Goal: Check status: Check status

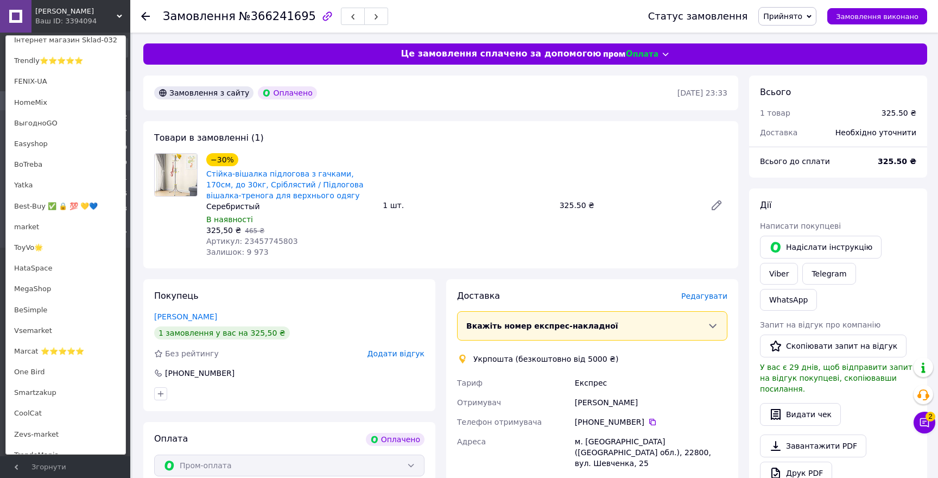
scroll to position [671, 0]
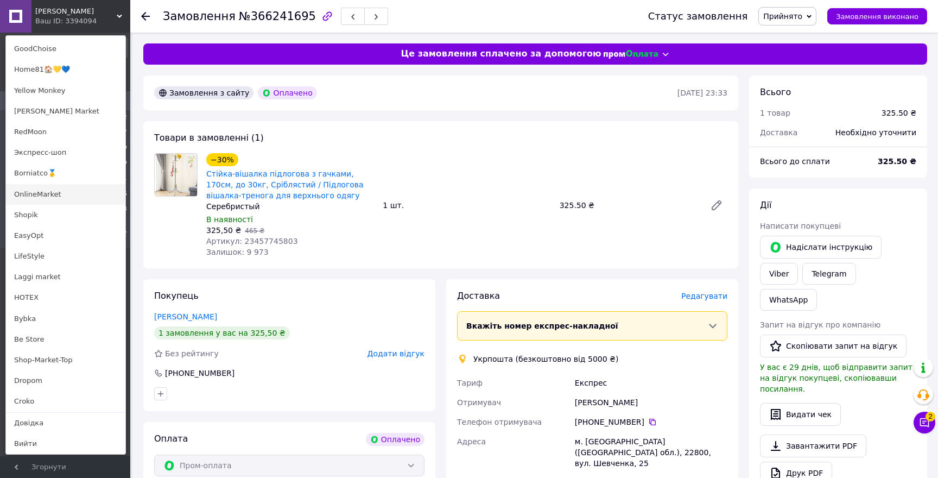
click at [36, 198] on link "OnlineMarket" at bounding box center [65, 194] width 119 height 21
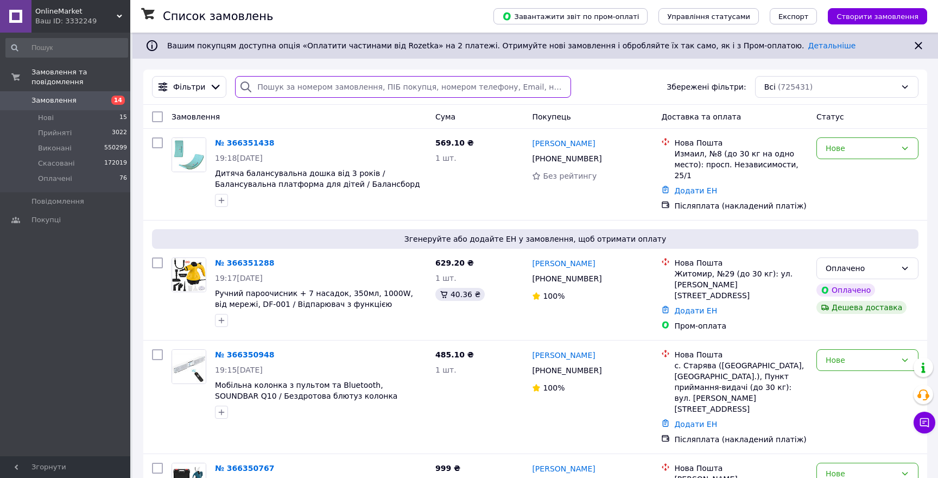
click at [350, 92] on input "search" at bounding box center [403, 87] width 336 height 22
paste input "366239928"
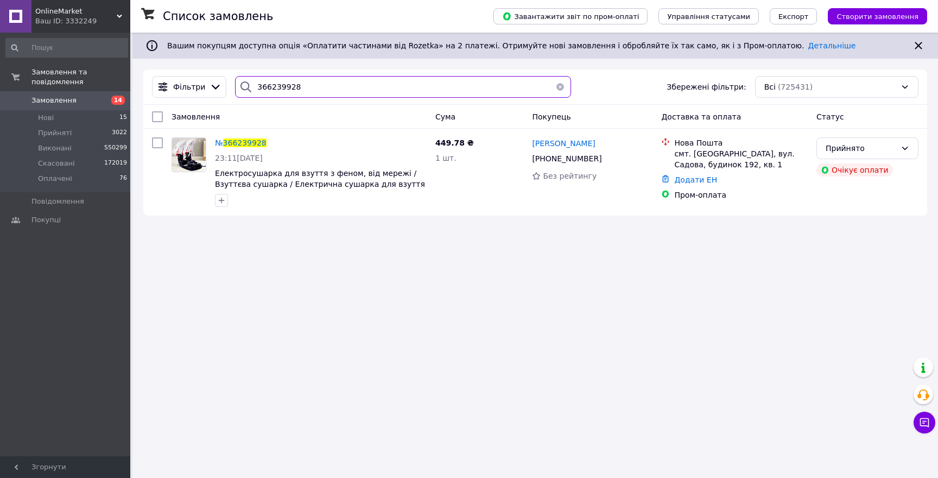
type input "366239928"
